Goal: Information Seeking & Learning: Compare options

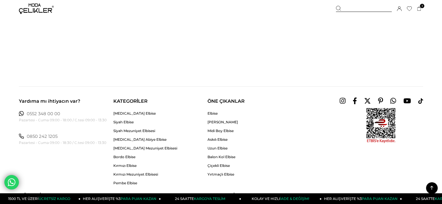
scroll to position [3576, 0]
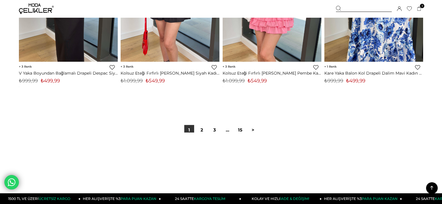
click at [195, 129] on div "1 2 3 ... 15 >" at bounding box center [221, 130] width 77 height 10
click at [201, 131] on link "2" at bounding box center [202, 130] width 10 height 10
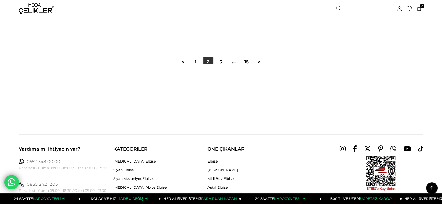
scroll to position [3663, 0]
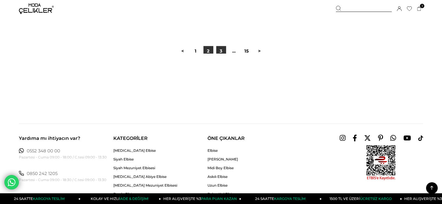
click at [221, 50] on link "3" at bounding box center [221, 51] width 10 height 10
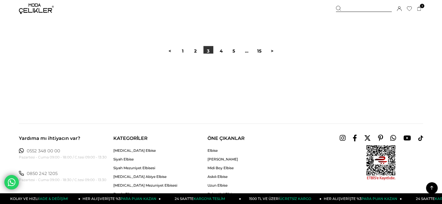
scroll to position [3663, 0]
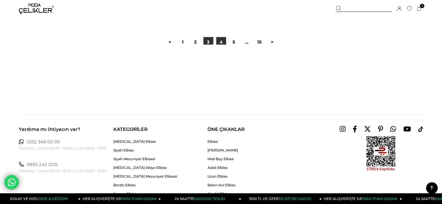
click at [219, 43] on link "4" at bounding box center [221, 42] width 10 height 10
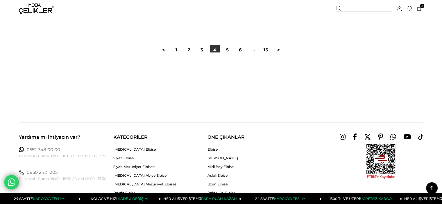
scroll to position [3663, 0]
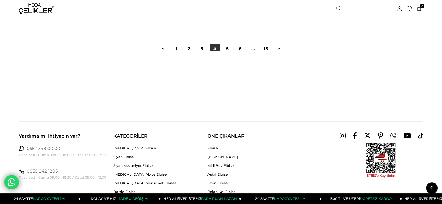
click at [222, 51] on div "< 1 2 3 4 5 6 ... 15 >" at bounding box center [221, 49] width 128 height 10
click at [225, 52] on div at bounding box center [221, 69] width 404 height 37
click at [225, 49] on link "5" at bounding box center [228, 49] width 10 height 10
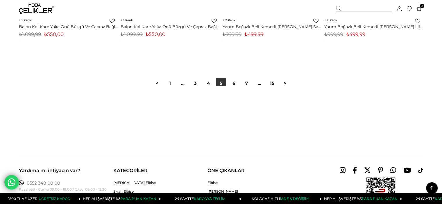
scroll to position [3632, 0]
click at [238, 85] on link "6" at bounding box center [234, 83] width 10 height 10
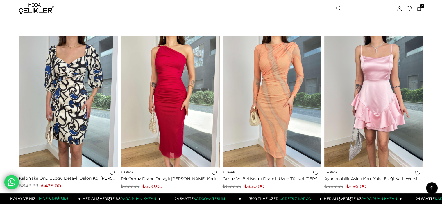
scroll to position [581, 0]
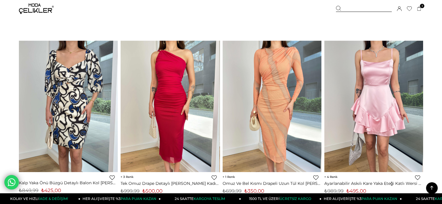
click at [171, 95] on img at bounding box center [170, 107] width 99 height 132
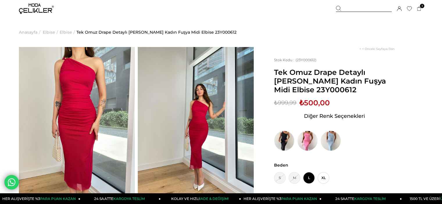
scroll to position [58, 0]
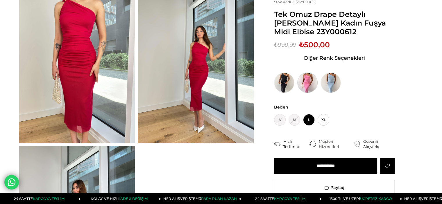
click at [303, 86] on img at bounding box center [307, 83] width 20 height 20
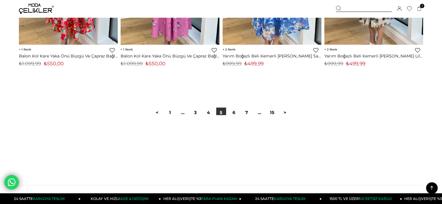
scroll to position [3603, 0]
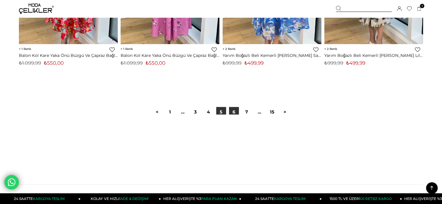
click at [237, 109] on link "6" at bounding box center [234, 112] width 10 height 10
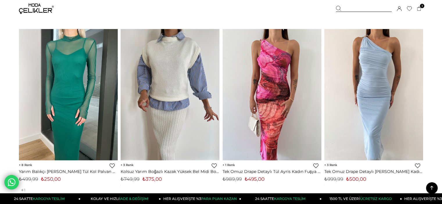
scroll to position [3140, 0]
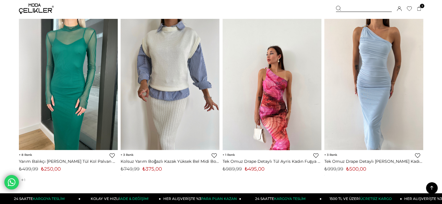
click at [283, 91] on img at bounding box center [272, 85] width 99 height 132
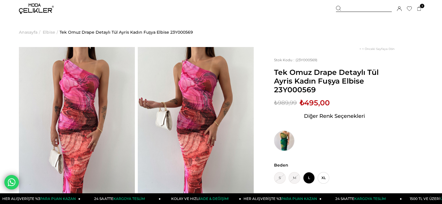
click at [294, 142] on img at bounding box center [284, 141] width 20 height 20
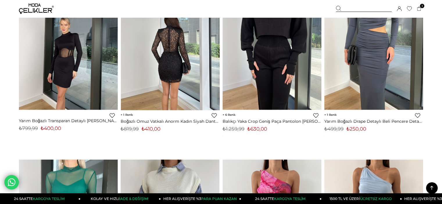
scroll to position [2984, 0]
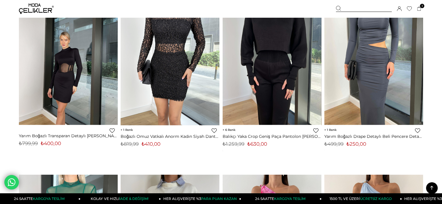
click at [422, 8] on div "Sepetim 3 Ürün ₺899,97 V Yaka Boyundan Bağlamalı Drapeli Menier Kahve Kadın Min…" at bounding box center [379, 8] width 87 height 17
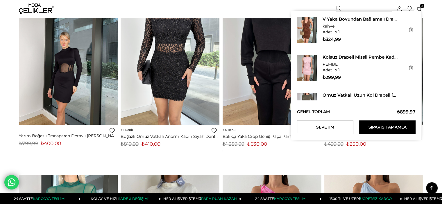
click at [420, 8] on icon at bounding box center [419, 9] width 4 height 4
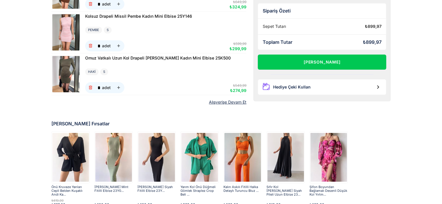
scroll to position [129, 0]
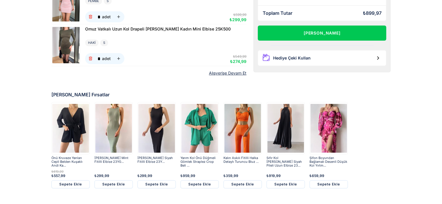
click at [320, 127] on img at bounding box center [328, 128] width 37 height 51
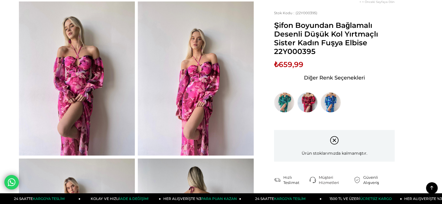
scroll to position [203, 0]
click at [305, 99] on img at bounding box center [307, 102] width 20 height 20
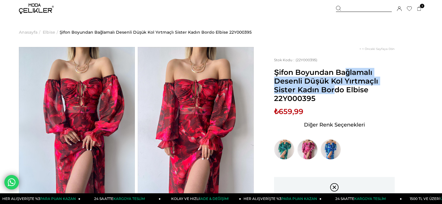
drag, startPoint x: 276, startPoint y: 72, endPoint x: 376, endPoint y: 82, distance: 100.5
click at [376, 82] on span "Şifon Boyundan Bağlamalı Desenli Düşük Kol Yırtmaçlı Sister Kadın Bordo Elbise …" at bounding box center [334, 85] width 121 height 35
copy span "Şifon Boyundan Bağlamalı Desenli Düşük Kol Yırtmaçl"
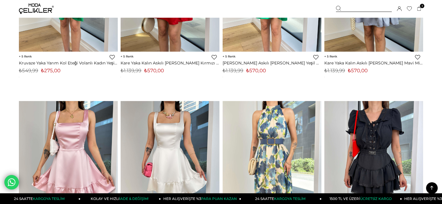
scroll to position [18, 0]
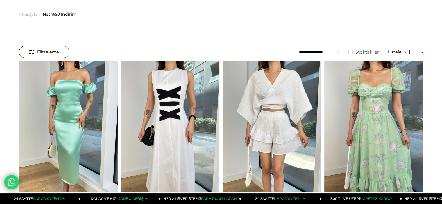
click at [405, 51] on link at bounding box center [406, 52] width 8 height 4
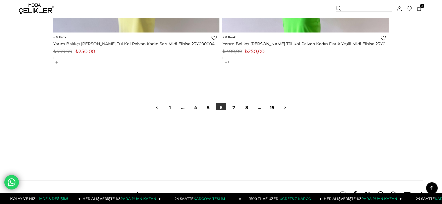
scroll to position [10832, 0]
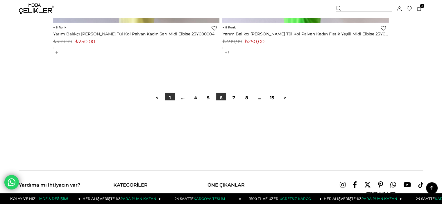
click at [174, 95] on link "1" at bounding box center [170, 98] width 10 height 10
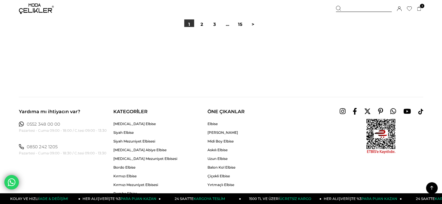
scroll to position [10886, 0]
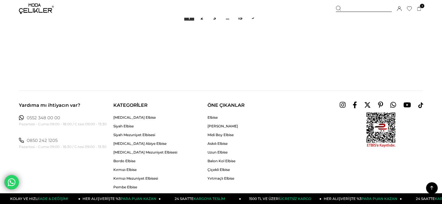
click at [198, 21] on div at bounding box center [221, 39] width 404 height 37
click at [201, 21] on div at bounding box center [221, 39] width 404 height 37
click at [201, 19] on link "2" at bounding box center [202, 18] width 10 height 10
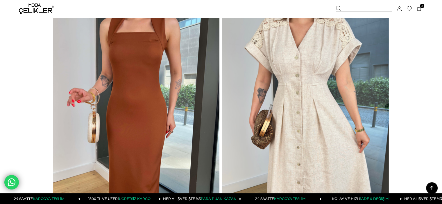
scroll to position [1424, 0]
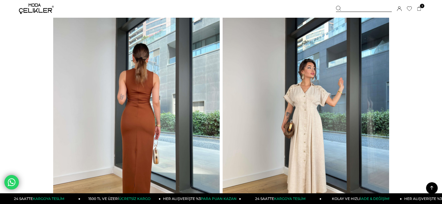
click at [174, 73] on img at bounding box center [136, 119] width 167 height 222
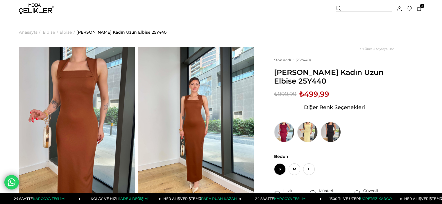
click at [311, 129] on img at bounding box center [307, 132] width 20 height 20
